Goal: Task Accomplishment & Management: Manage account settings

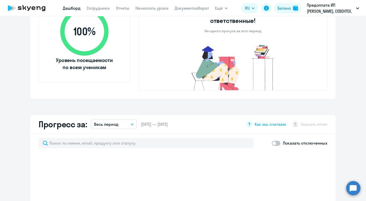
scroll to position [254, 0]
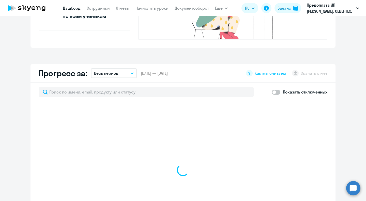
select select "30"
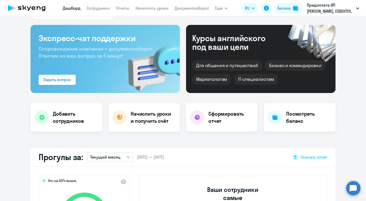
scroll to position [0, 0]
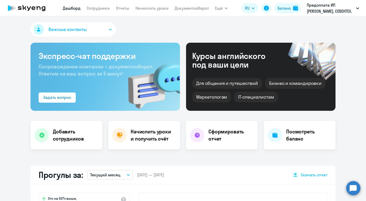
select select "30"
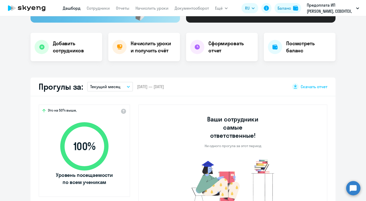
scroll to position [102, 0]
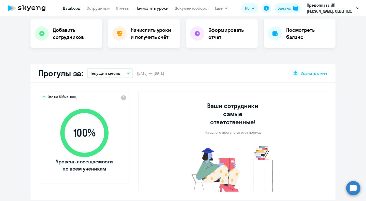
click at [154, 9] on link "Начислить уроки" at bounding box center [151, 8] width 33 height 5
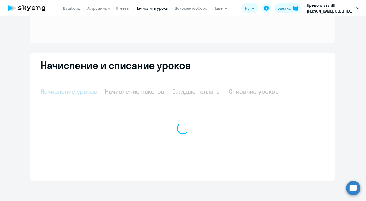
scroll to position [54, 0]
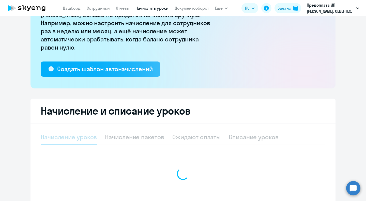
select select "10"
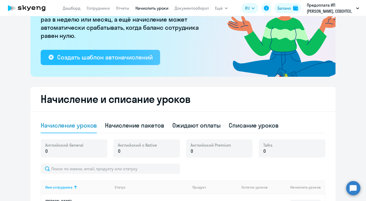
scroll to position [152, 0]
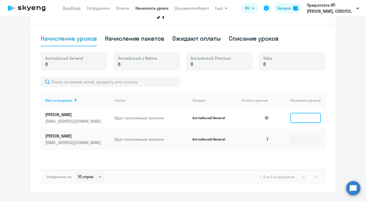
click at [304, 120] on input at bounding box center [305, 118] width 30 height 10
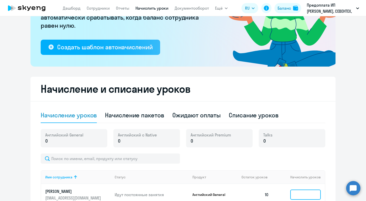
scroll to position [76, 0]
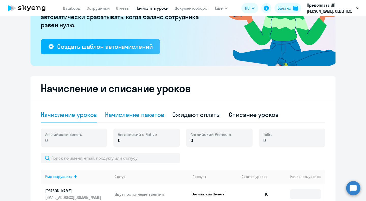
click at [141, 116] on div "Начисление пакетов" at bounding box center [134, 114] width 59 height 8
select select "10"
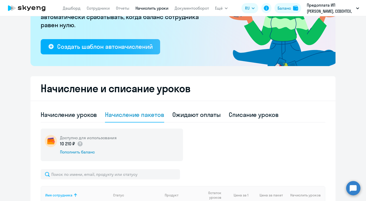
scroll to position [102, 0]
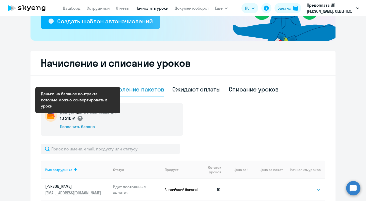
click at [80, 119] on icon at bounding box center [80, 118] width 6 height 6
click at [77, 118] on circle at bounding box center [79, 118] width 5 height 5
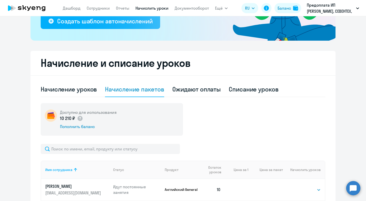
click at [63, 116] on p "10 210 ₽" at bounding box center [71, 118] width 23 height 7
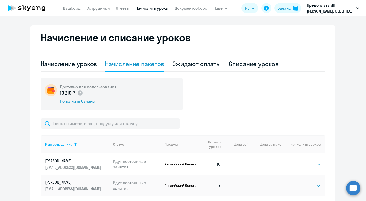
click at [124, 91] on div "Доступно для использования 10 210 ₽ Пополнить баланс" at bounding box center [112, 94] width 142 height 32
click at [78, 93] on circle at bounding box center [79, 92] width 5 height 5
click at [87, 66] on div "Начисление уроков" at bounding box center [69, 64] width 56 height 8
select select "10"
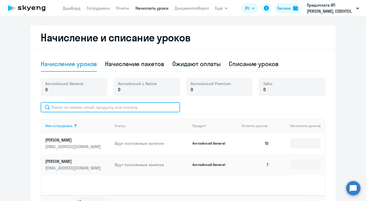
click at [115, 109] on input "text" at bounding box center [110, 107] width 139 height 10
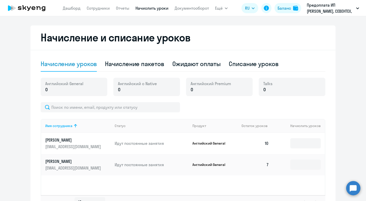
click at [267, 92] on p "0" at bounding box center [267, 89] width 9 height 7
click at [87, 90] on div "Английский General 0" at bounding box center [74, 87] width 67 height 18
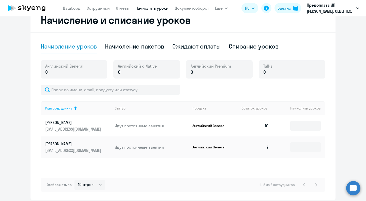
scroll to position [152, 0]
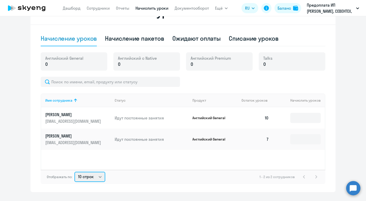
click at [96, 178] on select "10 строк 30 строк 50 строк" at bounding box center [89, 177] width 31 height 10
click at [120, 158] on div "Имя сотрудника Статус Продукт Остаток уроков Начислить уроков Ануфриева Марина …" at bounding box center [183, 131] width 284 height 76
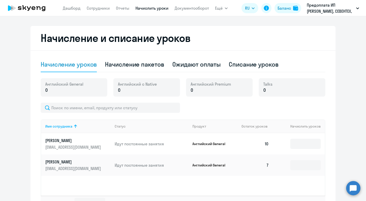
scroll to position [127, 0]
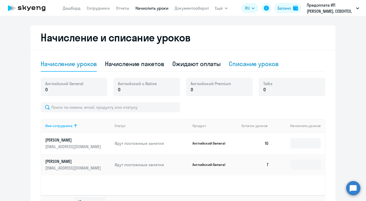
click at [255, 64] on div "Списание уроков" at bounding box center [254, 64] width 50 height 8
select select "10"
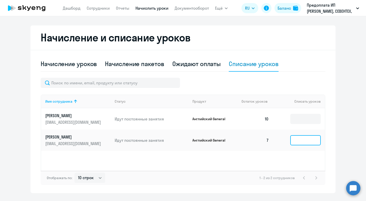
click at [301, 140] on input at bounding box center [305, 140] width 30 height 10
type input "7"
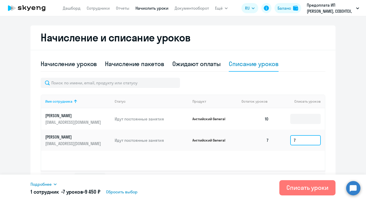
drag, startPoint x: 301, startPoint y: 141, endPoint x: 282, endPoint y: 140, distance: 19.3
click at [282, 140] on td "7" at bounding box center [299, 139] width 52 height 21
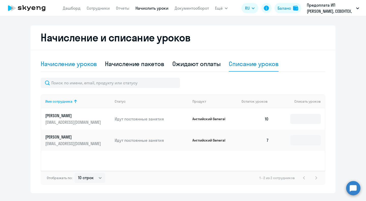
click at [74, 66] on div "Начисление уроков" at bounding box center [69, 64] width 56 height 8
select select "10"
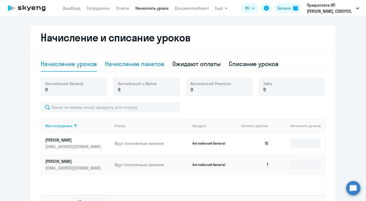
click at [130, 63] on div "Начисление пакетов" at bounding box center [134, 64] width 59 height 8
select select "10"
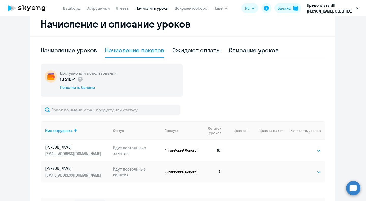
scroll to position [152, 0]
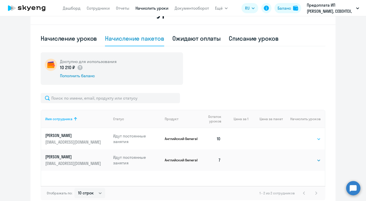
click at [305, 138] on select "Выбрать 4 8 16 32 64 96 128" at bounding box center [310, 139] width 21 height 6
click at [305, 139] on select "Выбрать 4 8 16 32 64 96 128" at bounding box center [310, 139] width 21 height 6
click at [300, 136] on select "Выбрать 4 8 16 32 64 96 128" at bounding box center [310, 139] width 21 height 6
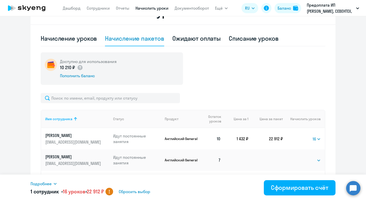
scroll to position [180, 0]
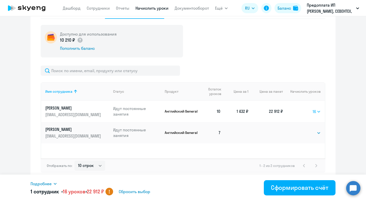
click at [312, 108] on select "Выбрать 4 8 16 32 64 96 128" at bounding box center [316, 111] width 8 height 6
select select "8"
click at [312, 108] on select "Выбрать 4 8 16 32 64 96 128" at bounding box center [316, 111] width 8 height 6
click at [314, 112] on select "Выбрать 4 8 16 32 64 96 128" at bounding box center [317, 111] width 7 height 6
select select
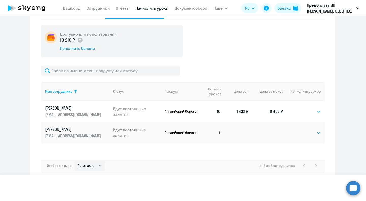
click at [314, 108] on select "Выбрать 4 8 16 32 64 96 128" at bounding box center [317, 111] width 7 height 6
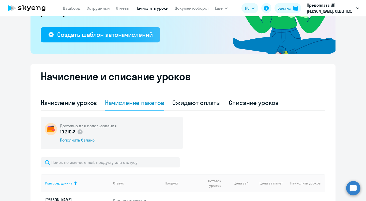
scroll to position [78, 0]
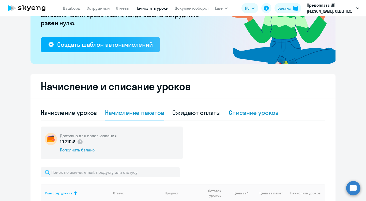
click at [235, 115] on div "Списание уроков" at bounding box center [254, 112] width 50 height 8
select select "10"
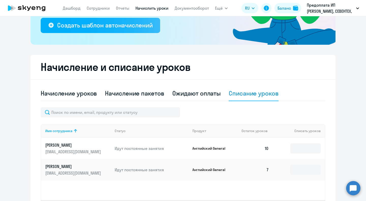
scroll to position [139, 0]
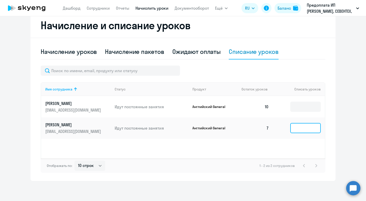
click at [306, 129] on input at bounding box center [305, 128] width 30 height 10
type input "1"
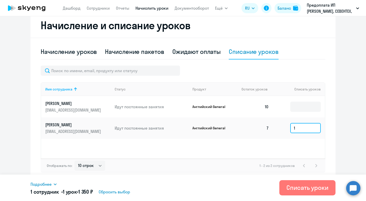
drag, startPoint x: 306, startPoint y: 129, endPoint x: 282, endPoint y: 130, distance: 23.9
click at [282, 130] on td "1" at bounding box center [299, 127] width 52 height 21
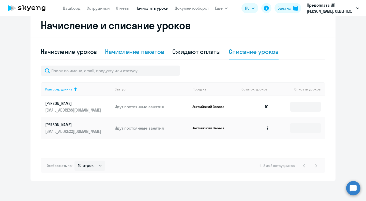
click at [143, 53] on div "Начисление пакетов" at bounding box center [134, 51] width 59 height 8
select select "10"
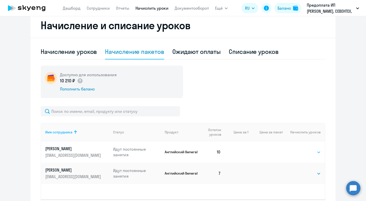
click at [312, 150] on select "Выбрать 4 8 16 32 64 96 128" at bounding box center [310, 152] width 21 height 6
select select "8"
click at [300, 149] on select "Выбрать 4 8 16 32 64 96 128" at bounding box center [310, 152] width 21 height 6
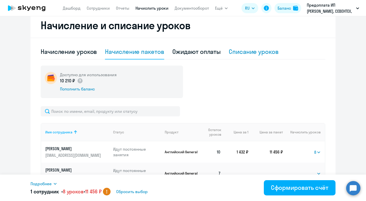
click at [253, 57] on div "Списание уроков" at bounding box center [254, 51] width 50 height 15
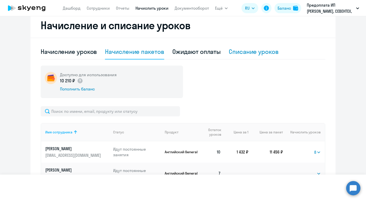
select select "10"
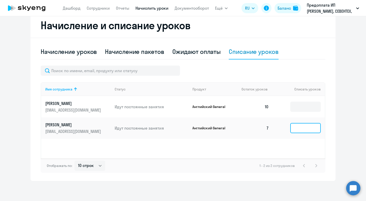
click at [302, 126] on input at bounding box center [305, 128] width 30 height 10
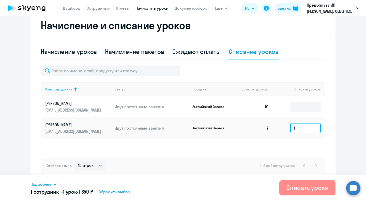
type input "1"
click at [301, 190] on div "Списать уроки" at bounding box center [307, 187] width 42 height 8
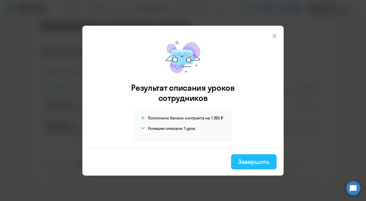
click at [254, 164] on div "Завершить" at bounding box center [253, 161] width 31 height 8
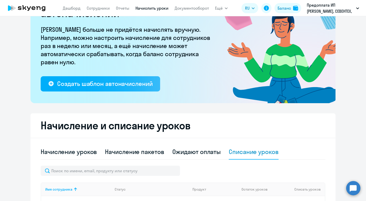
scroll to position [38, 0]
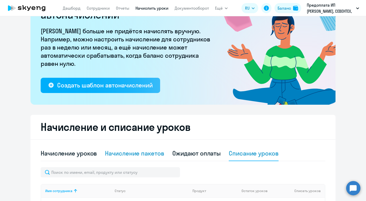
click at [142, 151] on div "Начисление пакетов" at bounding box center [134, 153] width 59 height 8
select select "10"
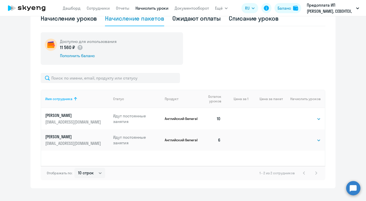
scroll to position [180, 0]
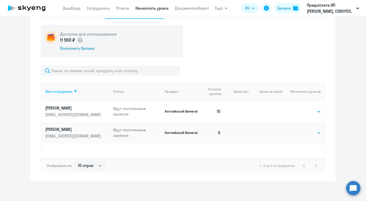
click at [308, 116] on td "Выбрать 4 8 16 32 64 96 128 Выбрать" at bounding box center [304, 111] width 42 height 21
click at [308, 113] on select "Выбрать 4 8 16 32 64 96 128" at bounding box center [310, 111] width 21 height 6
select select "8"
click at [300, 108] on select "Выбрать 4 8 16 32 64 96 128" at bounding box center [310, 111] width 21 height 6
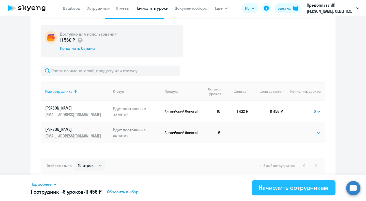
click at [303, 188] on div "Начислить сотрудникам" at bounding box center [293, 187] width 70 height 8
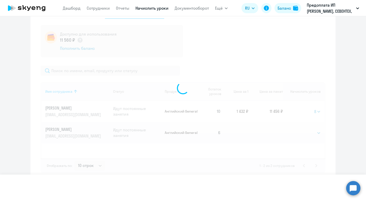
select select
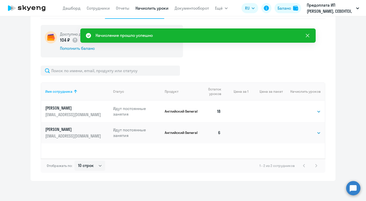
click at [305, 37] on icon at bounding box center [307, 35] width 6 height 6
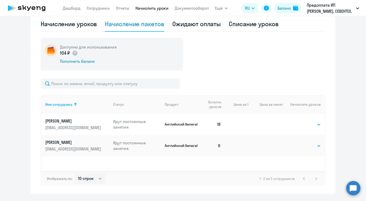
scroll to position [129, 0]
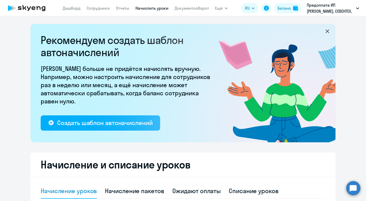
select select "10"
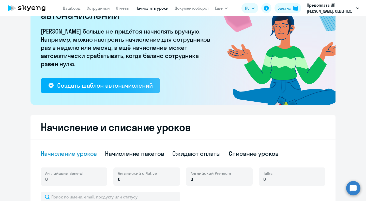
scroll to position [25, 0]
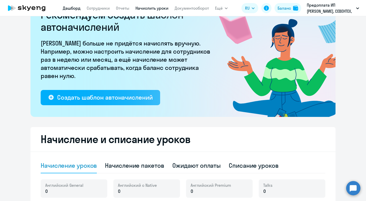
click at [67, 9] on link "Дашборд" at bounding box center [72, 8] width 18 height 5
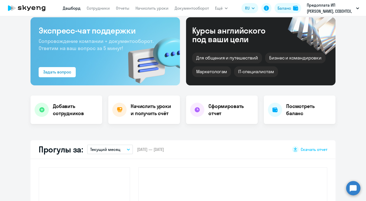
scroll to position [61, 0]
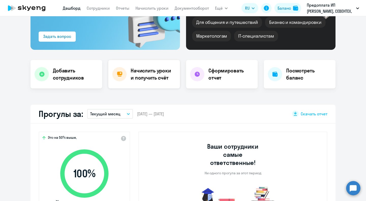
select select "30"
click at [146, 10] on link "Начислить уроки" at bounding box center [151, 8] width 33 height 5
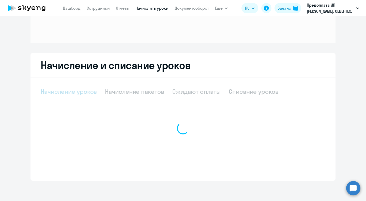
scroll to position [54, 0]
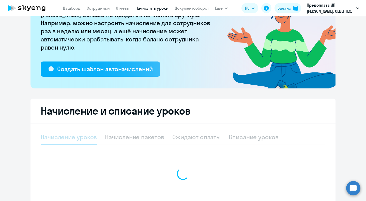
select select "10"
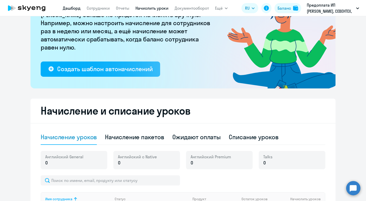
click at [73, 7] on link "Дашборд" at bounding box center [72, 8] width 18 height 5
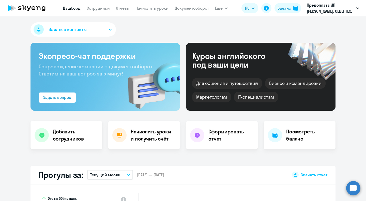
select select "30"
click at [145, 8] on link "Начислить уроки" at bounding box center [151, 8] width 33 height 5
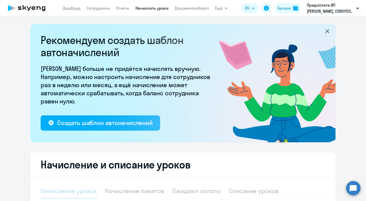
select select "10"
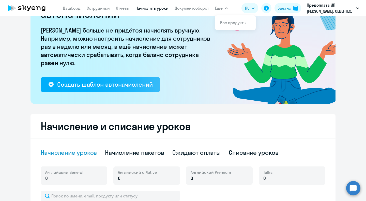
scroll to position [127, 0]
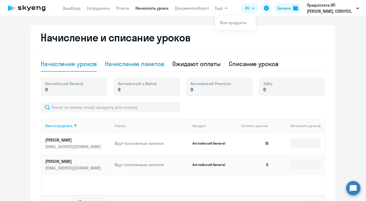
click at [145, 66] on div "Начисление пакетов" at bounding box center [134, 64] width 59 height 8
select select "10"
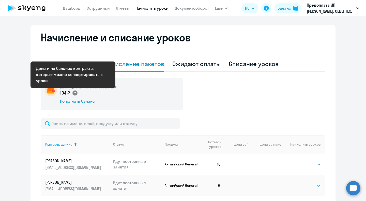
click at [74, 92] on icon at bounding box center [75, 93] width 2 height 3
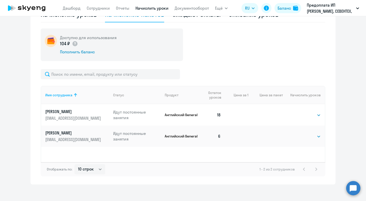
scroll to position [180, 0]
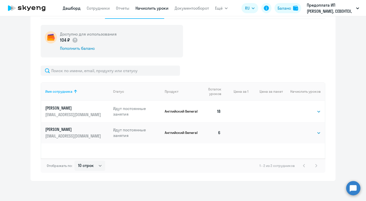
click at [71, 8] on link "Дашборд" at bounding box center [72, 8] width 18 height 5
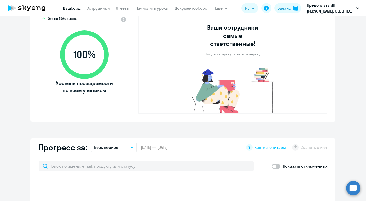
select select "30"
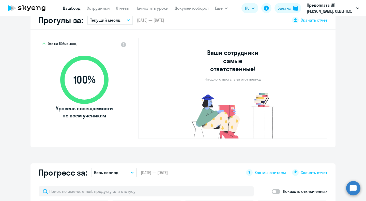
scroll to position [154, 0]
click at [105, 8] on link "Сотрудники" at bounding box center [98, 8] width 23 height 5
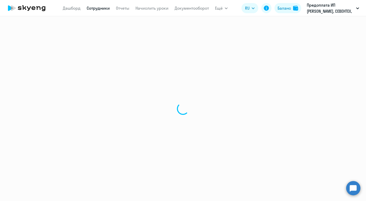
select select "30"
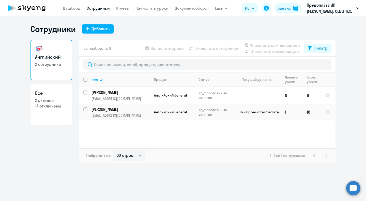
click at [234, 178] on div "Сотрудники Добавить Английский 2 сотрудника Все 2 активно 14 отключены Вы выбра…" at bounding box center [183, 108] width 366 height 185
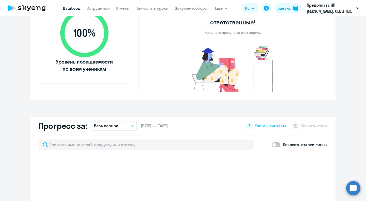
scroll to position [254, 0]
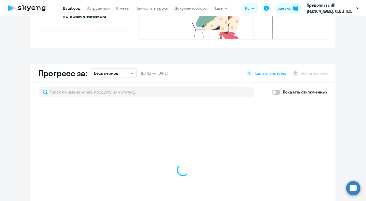
select select "30"
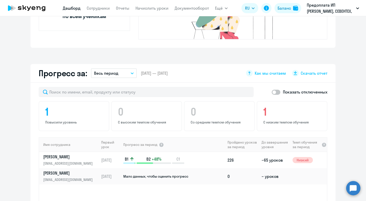
click at [38, 6] on icon at bounding box center [26, 8] width 45 height 13
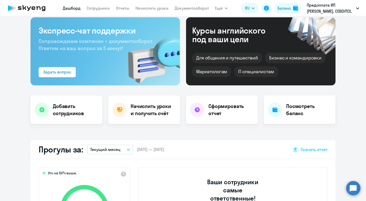
scroll to position [0, 0]
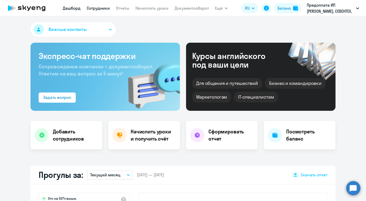
click at [94, 8] on link "Сотрудники" at bounding box center [98, 8] width 23 height 5
select select "30"
